Goal: Task Accomplishment & Management: Manage account settings

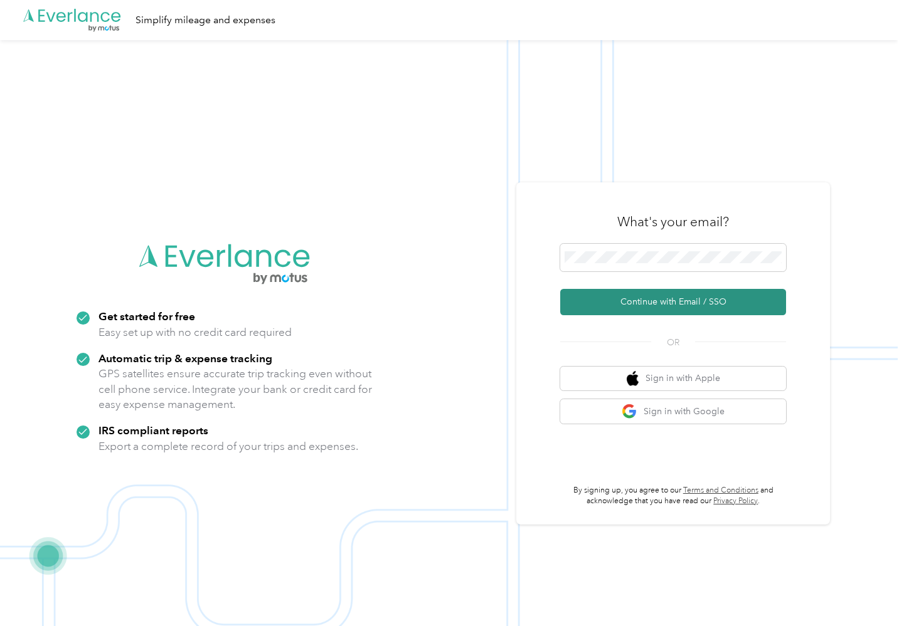
click at [648, 298] on button "Continue with Email / SSO" at bounding box center [673, 302] width 226 height 26
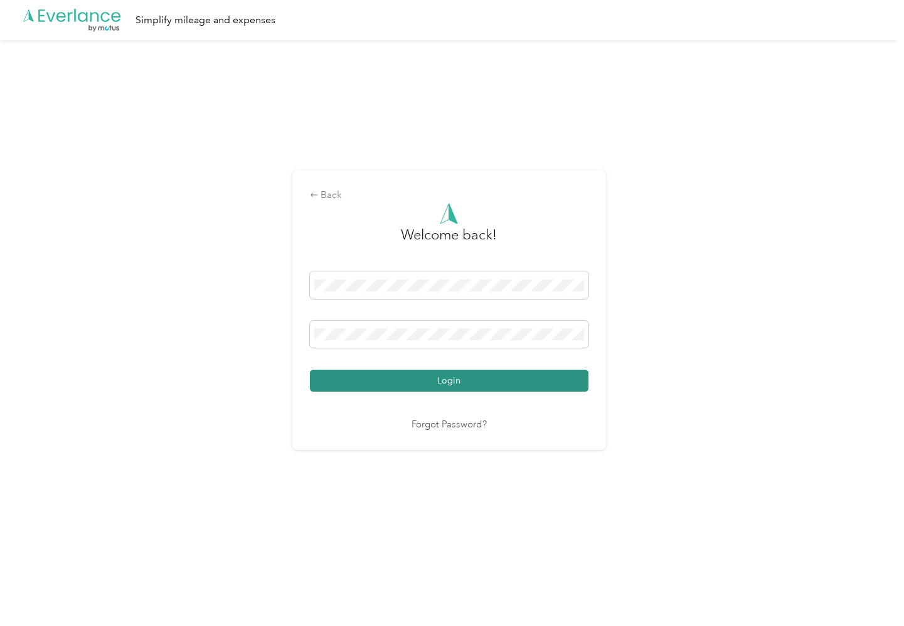
click at [424, 381] on button "Login" at bounding box center [449, 381] width 278 height 22
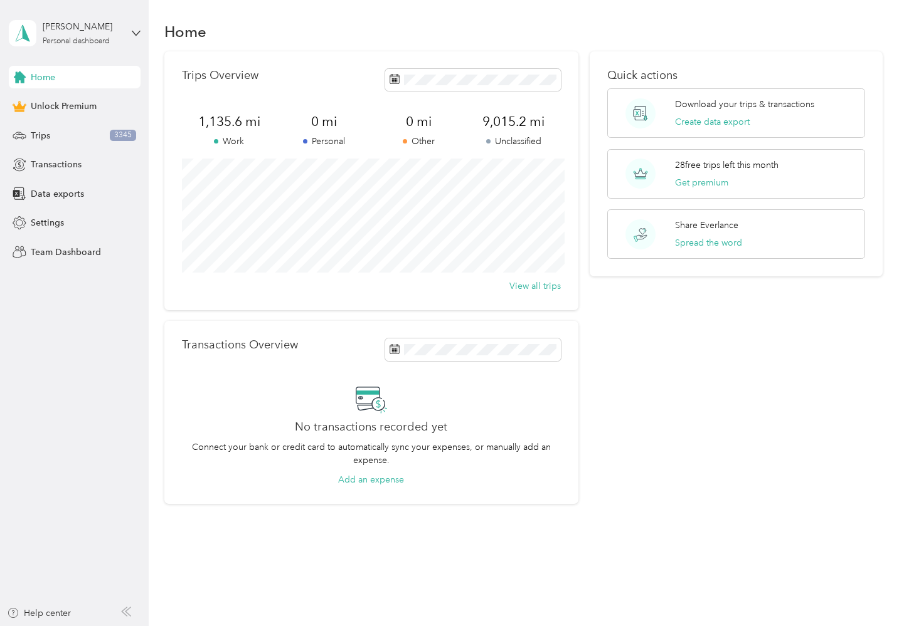
scroll to position [4, 0]
click at [59, 138] on div "Trips 3345" at bounding box center [75, 135] width 132 height 23
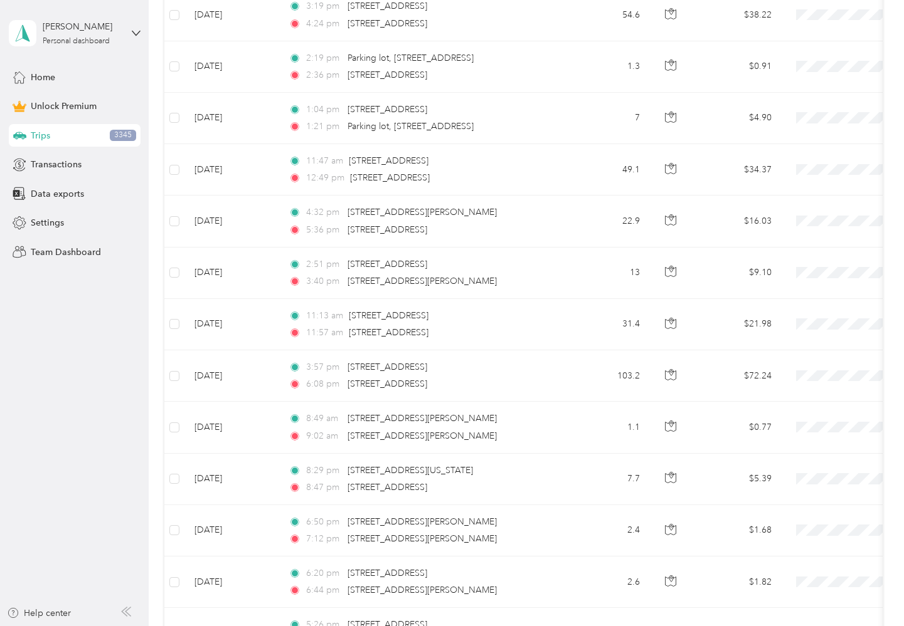
scroll to position [711, 0]
